Goal: Check status: Check status

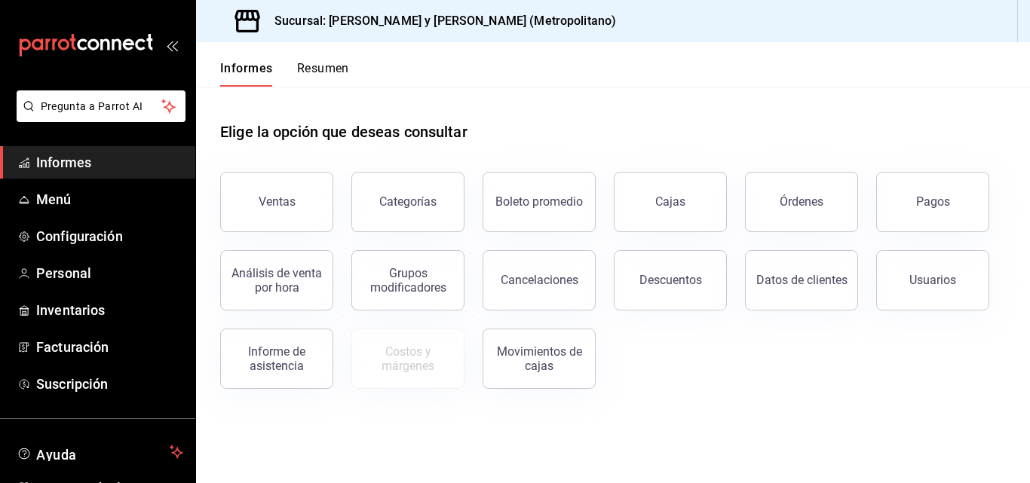
click at [317, 196] on button "Ventas" at bounding box center [276, 202] width 113 height 60
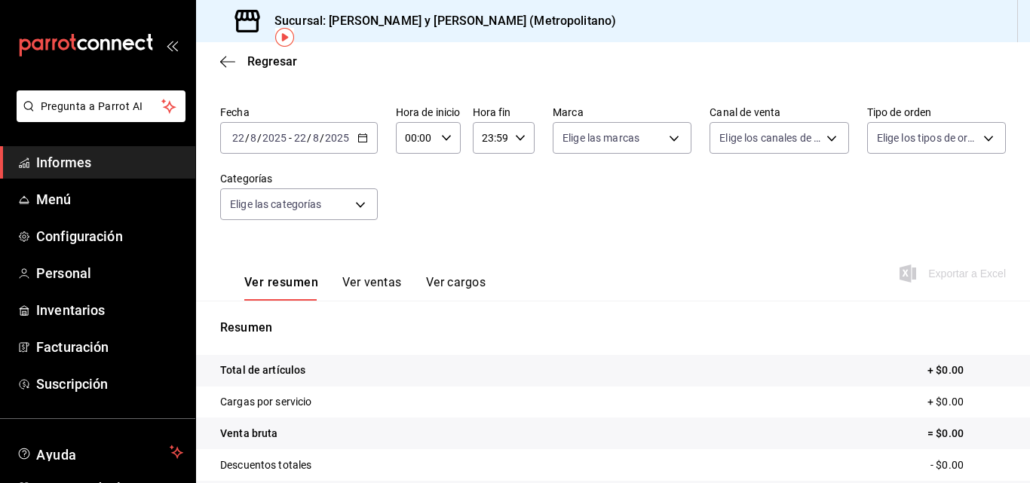
scroll to position [75, 0]
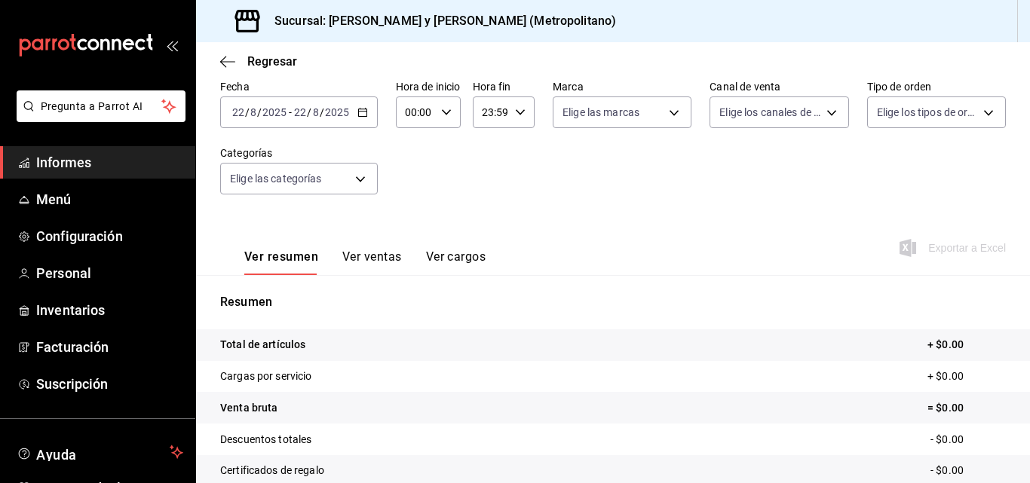
click at [354, 106] on div "[DATE] [DATE] - [DATE] [DATE]" at bounding box center [299, 112] width 158 height 32
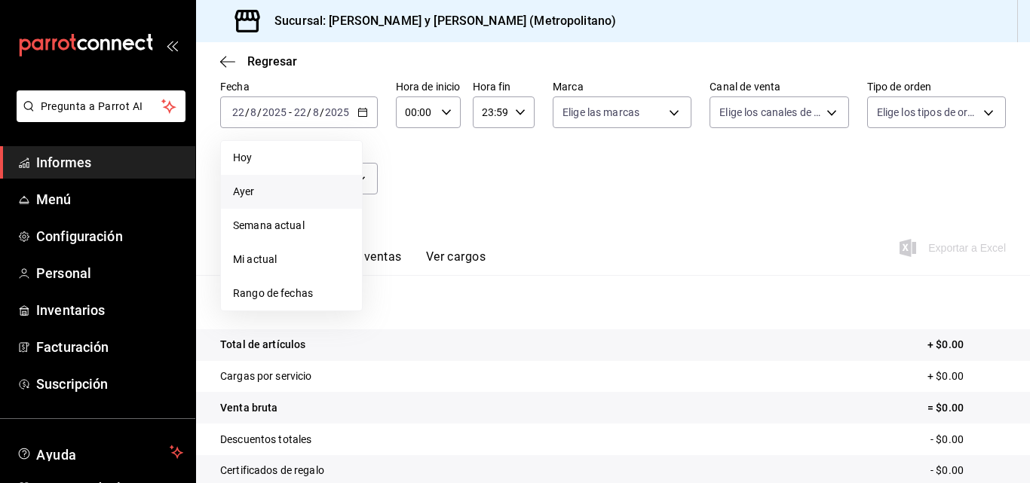
click at [303, 201] on li "Ayer" at bounding box center [291, 192] width 141 height 34
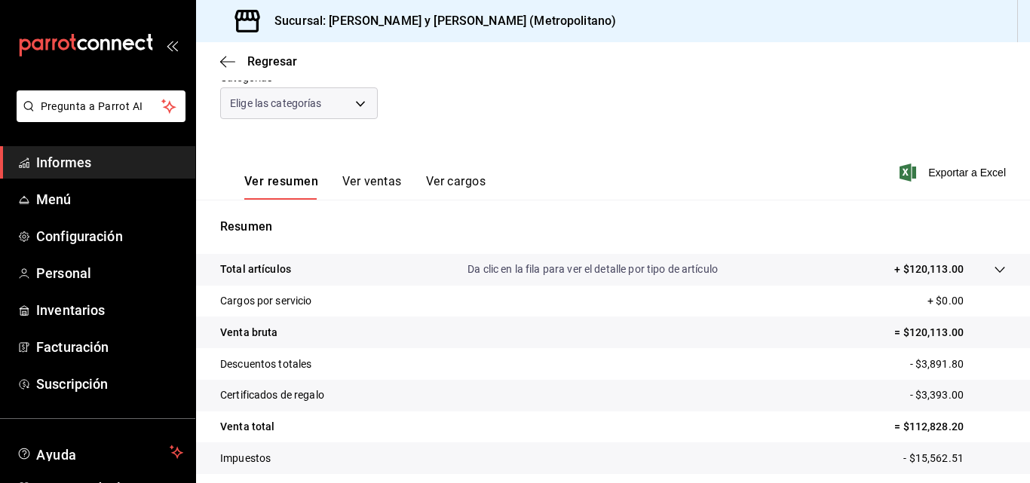
scroll to position [240, 0]
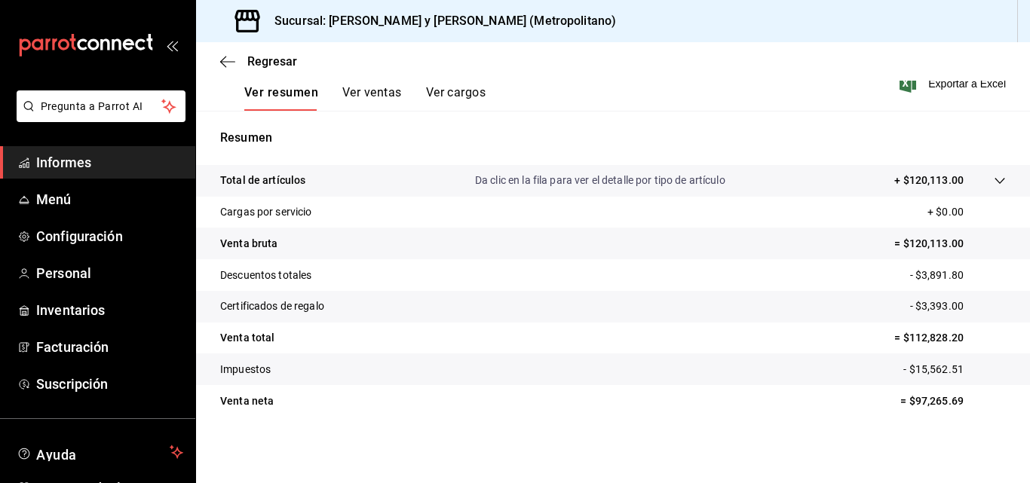
click at [994, 182] on icon at bounding box center [999, 181] width 10 height 6
